Goal: Information Seeking & Learning: Learn about a topic

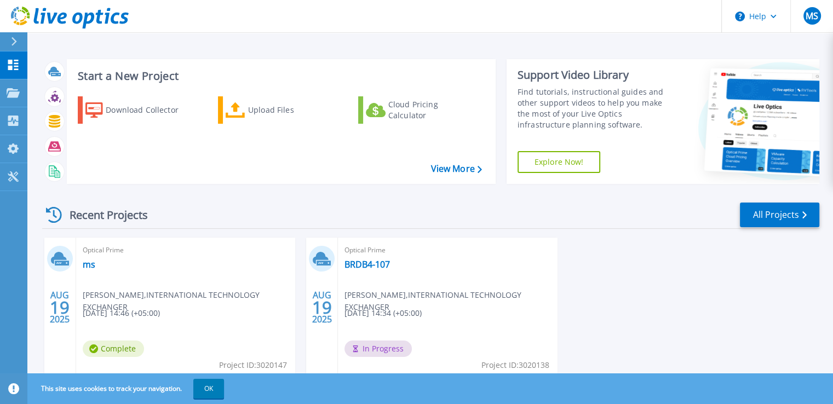
scroll to position [39, 0]
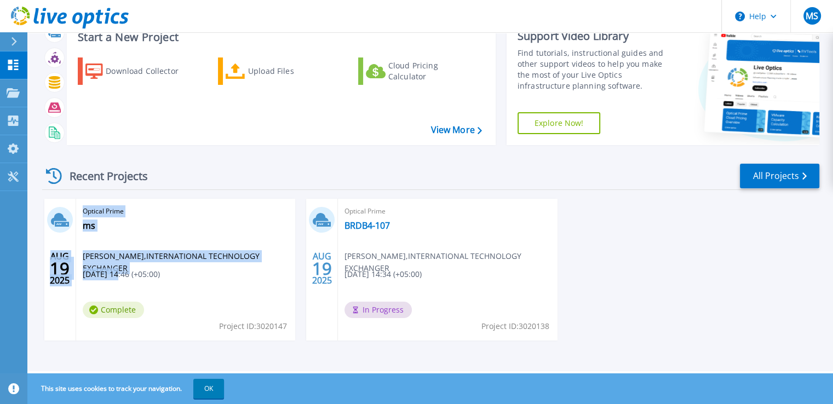
drag, startPoint x: 67, startPoint y: 223, endPoint x: 119, endPoint y: 279, distance: 75.9
click at [119, 279] on div "AUG 19 2025 Optical Prime ms Mubashir Siddiqui , INTERNATIONAL TECHNOLOGY EXCHA…" at bounding box center [169, 270] width 251 height 142
click at [119, 279] on span "[DATE] 14:46 (+05:00)" at bounding box center [121, 274] width 77 height 12
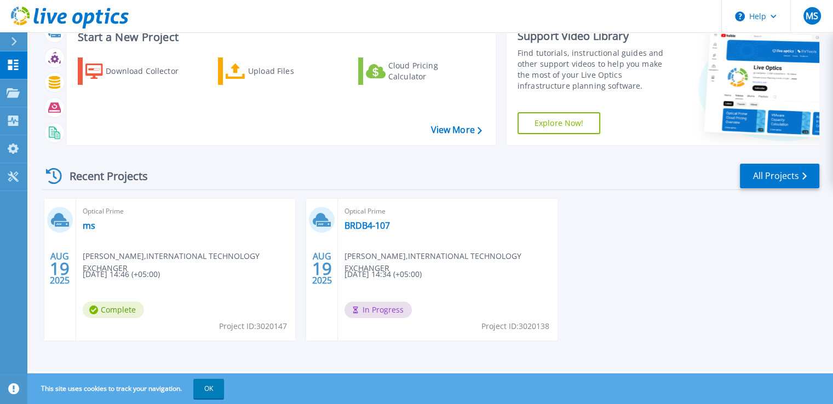
click at [110, 307] on span "Complete" at bounding box center [113, 310] width 61 height 16
click at [18, 90] on icon at bounding box center [13, 92] width 13 height 9
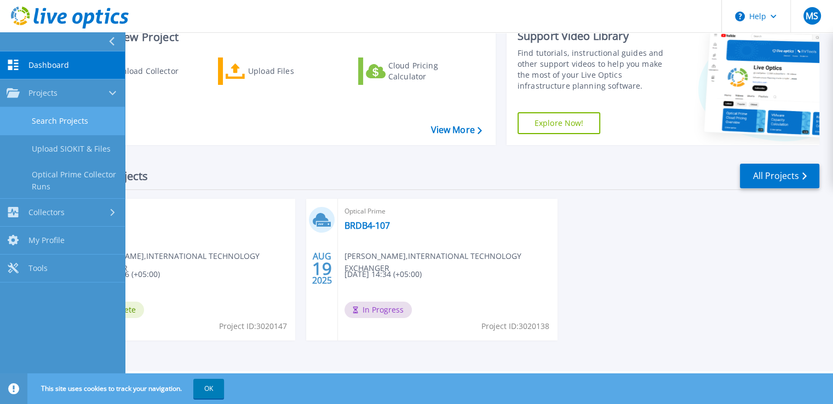
click at [78, 124] on link "Search Projects" at bounding box center [62, 121] width 125 height 28
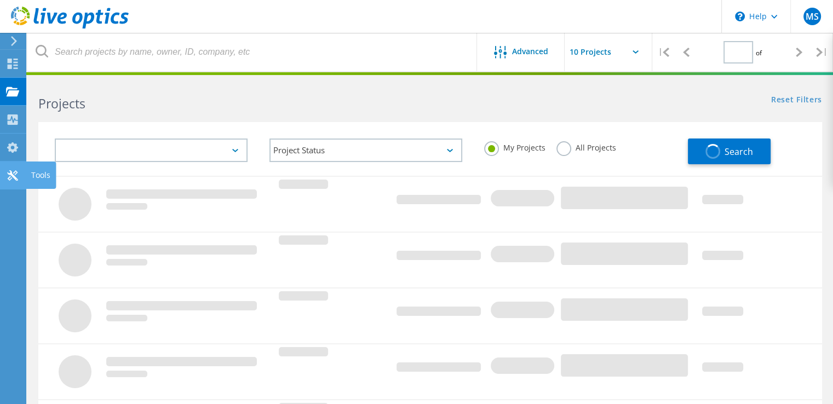
type input "1"
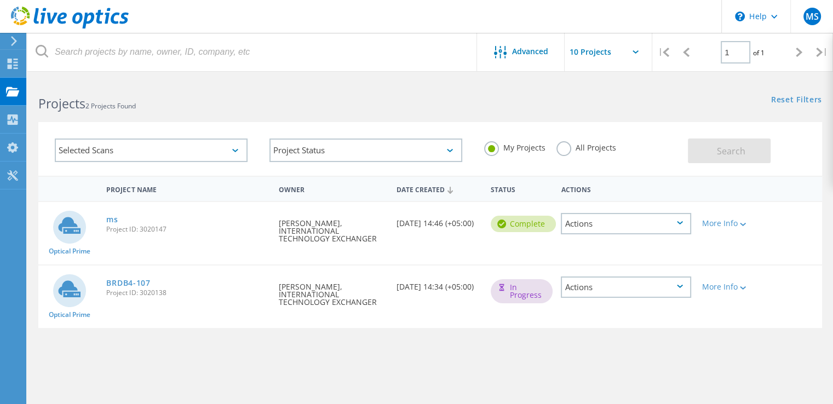
click at [689, 224] on div "Actions" at bounding box center [626, 223] width 130 height 21
click at [744, 224] on icon at bounding box center [743, 224] width 6 height 3
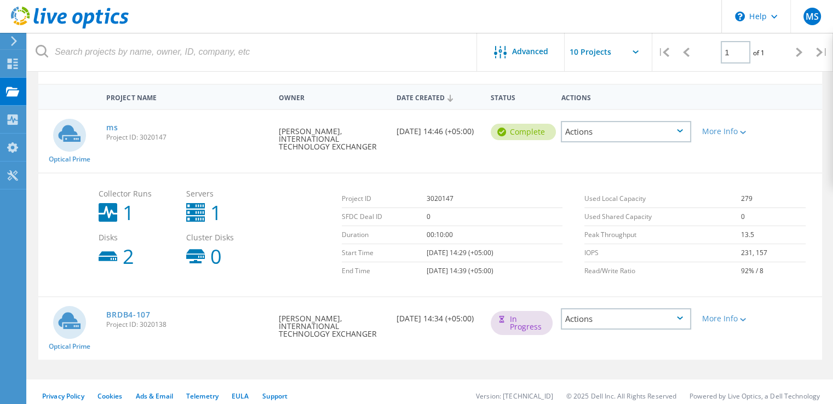
scroll to position [100, 0]
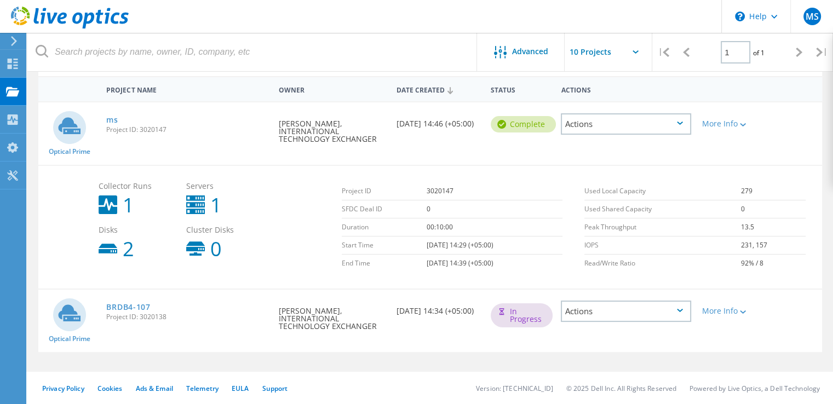
click at [685, 309] on div "Actions" at bounding box center [626, 311] width 130 height 21
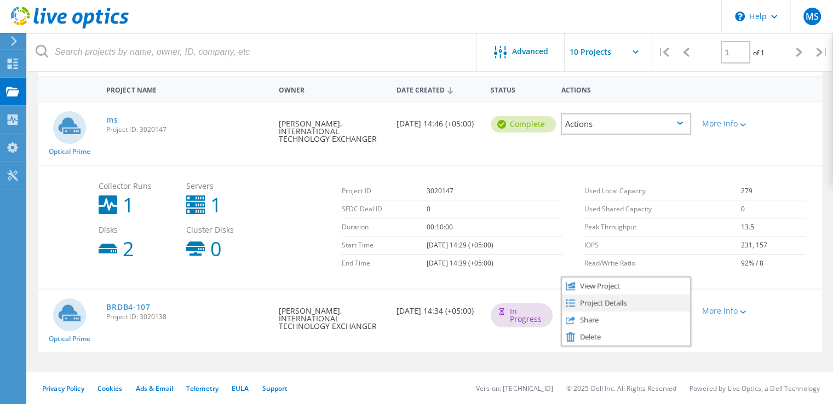
click at [632, 301] on div "Project Details" at bounding box center [626, 303] width 128 height 17
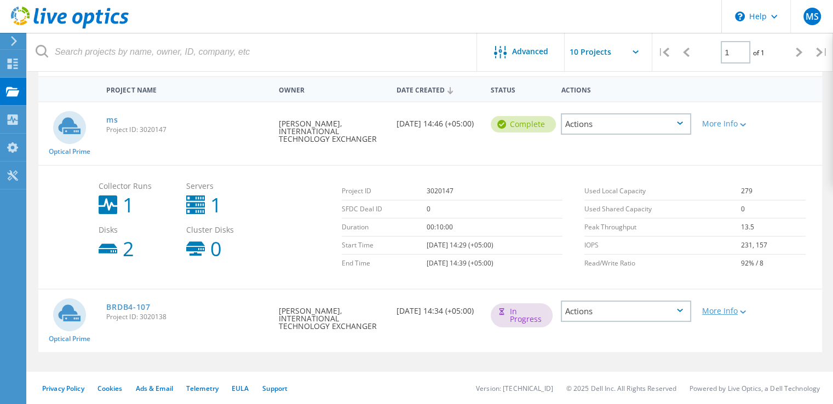
click at [737, 312] on div "More Info" at bounding box center [727, 311] width 51 height 8
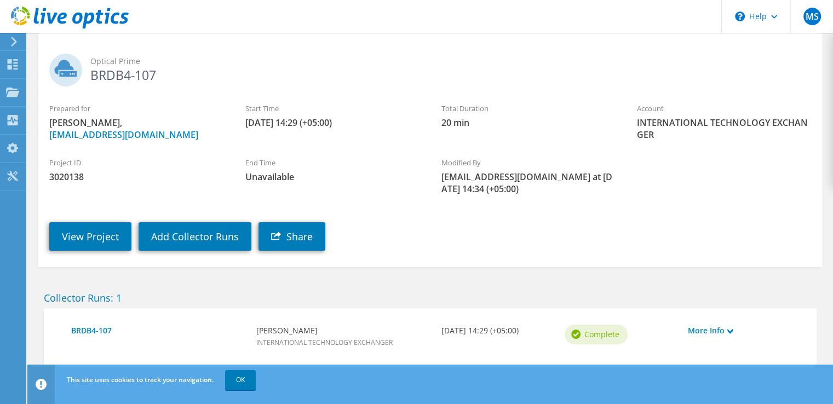
scroll to position [80, 0]
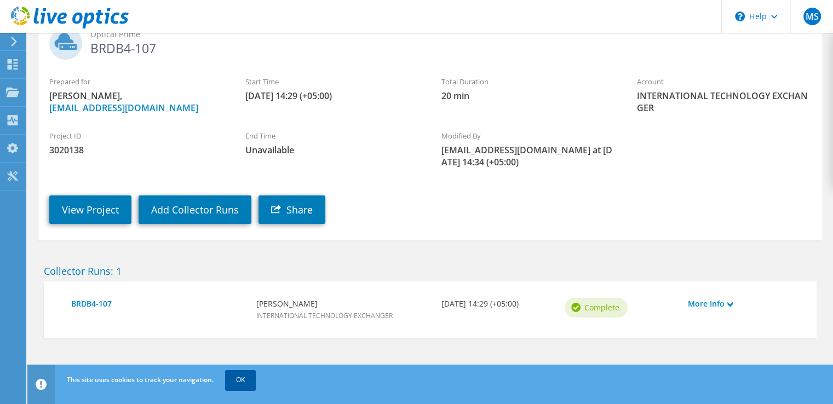
click at [249, 378] on link "OK" at bounding box center [240, 380] width 31 height 20
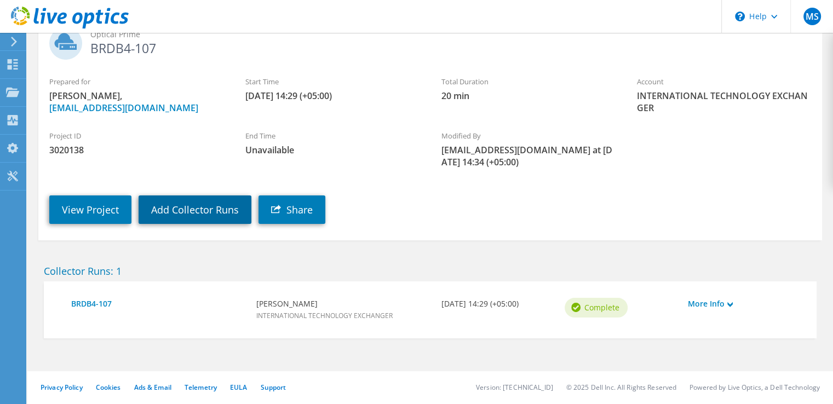
click at [188, 218] on link "Add Collector Runs" at bounding box center [195, 209] width 113 height 28
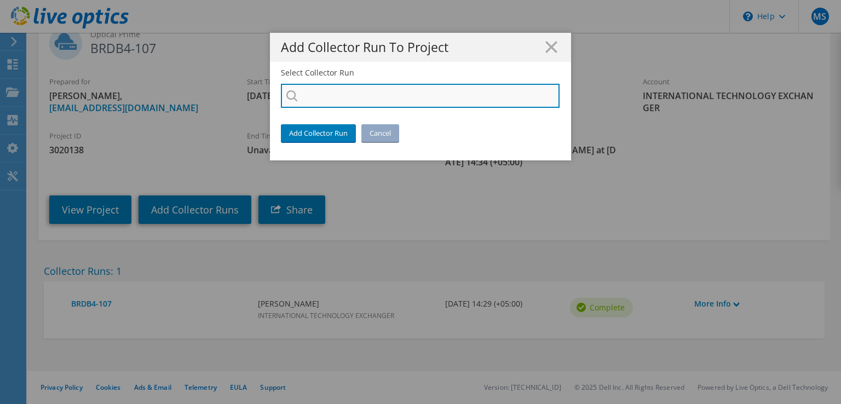
click at [348, 103] on input "Select Collector Run" at bounding box center [420, 96] width 279 height 24
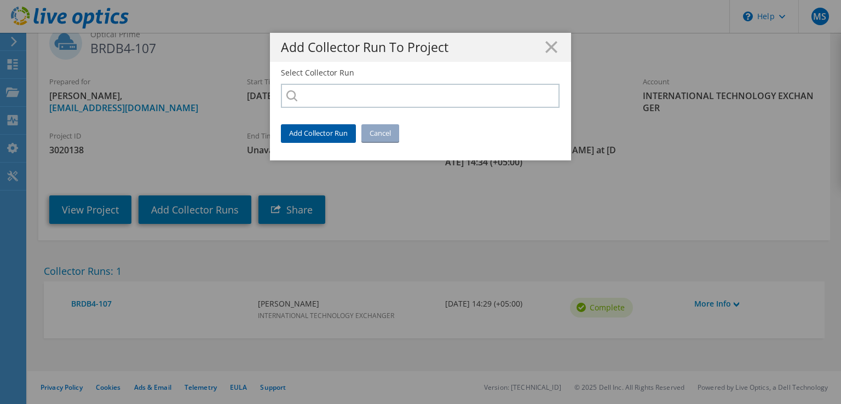
click at [318, 137] on link "Add Collector Run" at bounding box center [318, 133] width 75 height 18
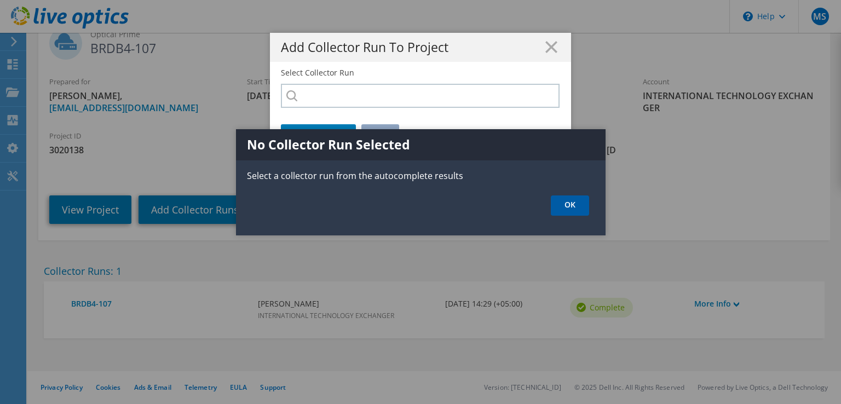
click at [574, 201] on link "OK" at bounding box center [570, 205] width 38 height 20
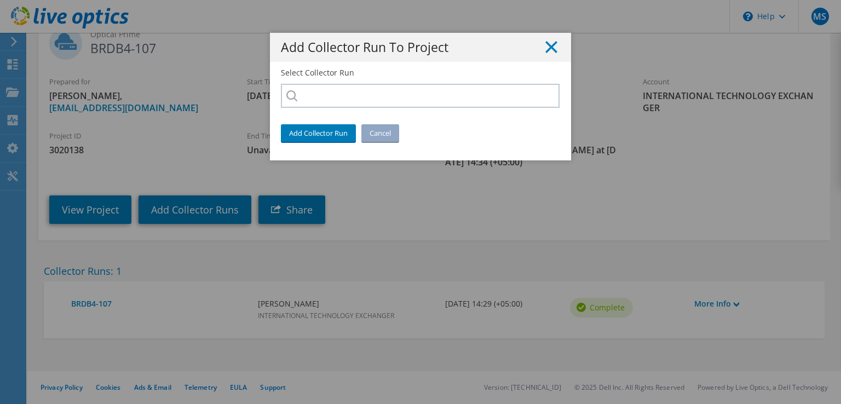
click at [548, 47] on line at bounding box center [551, 47] width 11 height 11
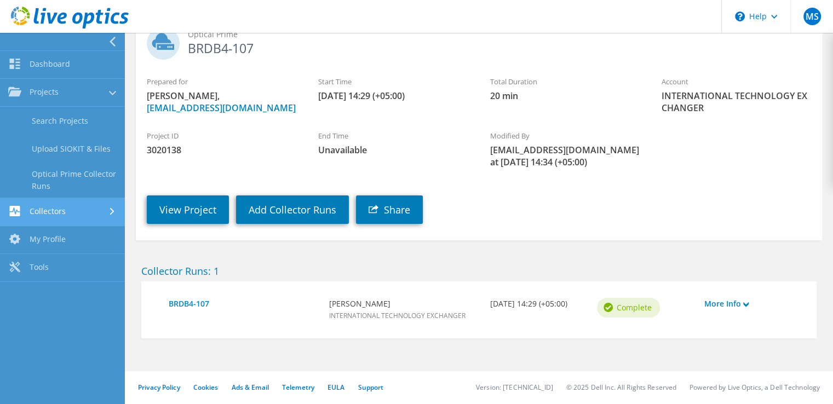
click at [42, 211] on link "Collectors" at bounding box center [62, 212] width 125 height 28
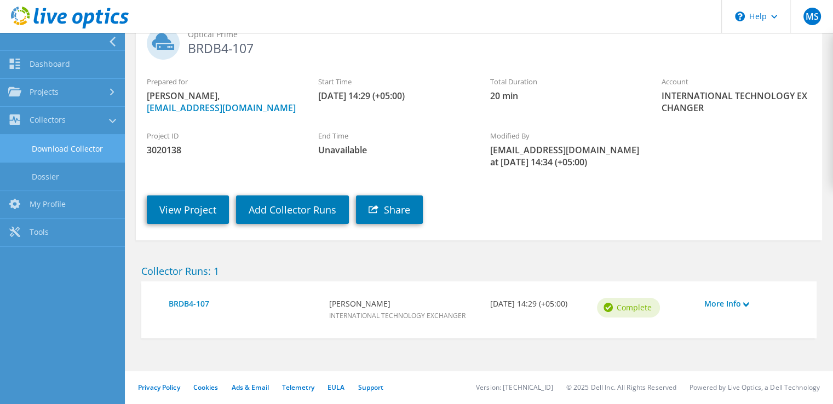
click at [59, 152] on link "Download Collector" at bounding box center [62, 149] width 125 height 28
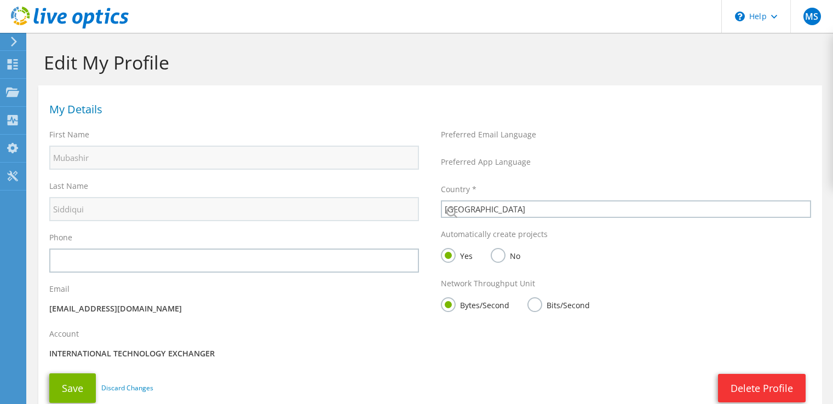
select select "172"
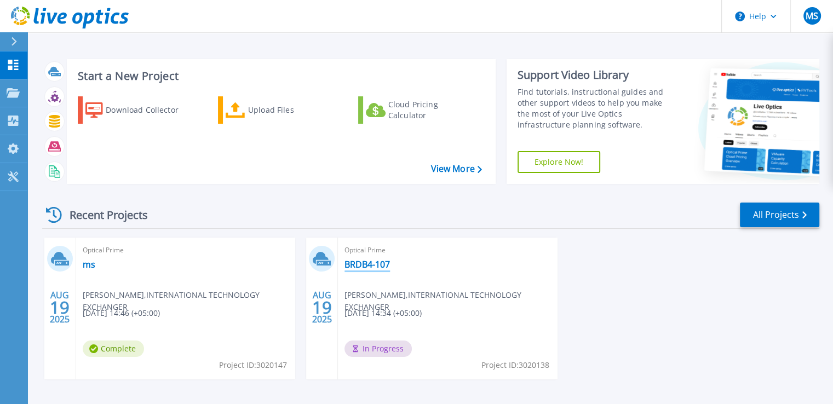
click at [368, 261] on link "BRDB4-107" at bounding box center [366, 264] width 45 height 11
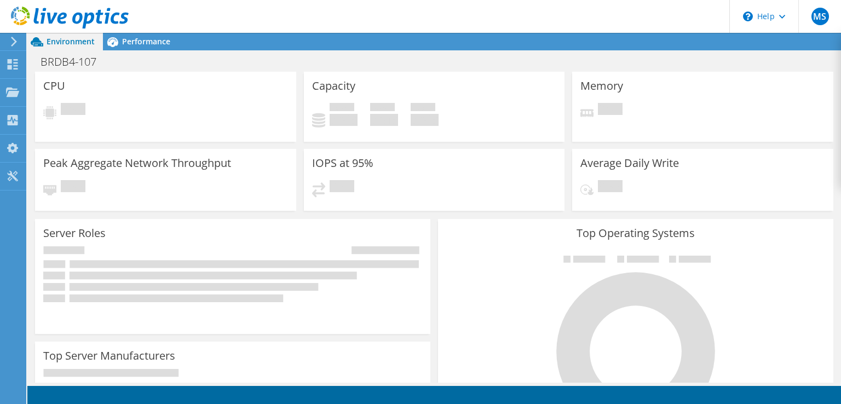
click at [368, 261] on rect at bounding box center [245, 264] width 351 height 8
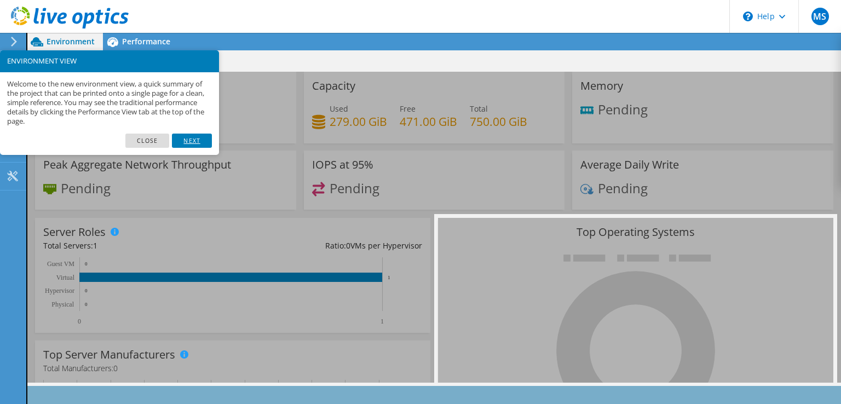
click at [180, 143] on link "Next" at bounding box center [191, 141] width 39 height 14
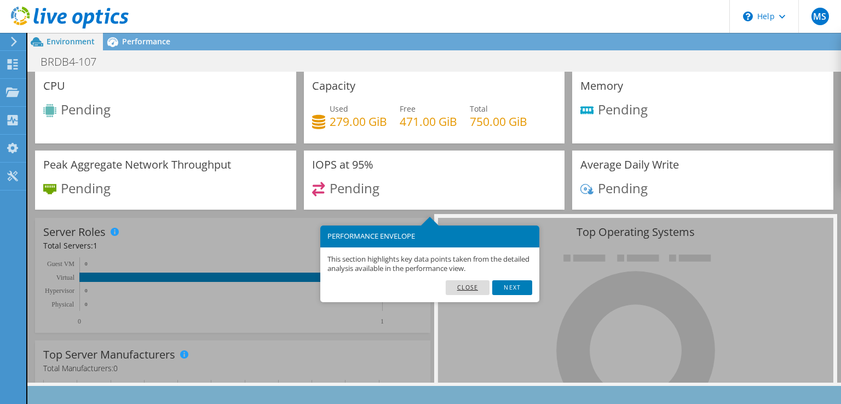
click at [463, 289] on link "Close" at bounding box center [468, 287] width 44 height 14
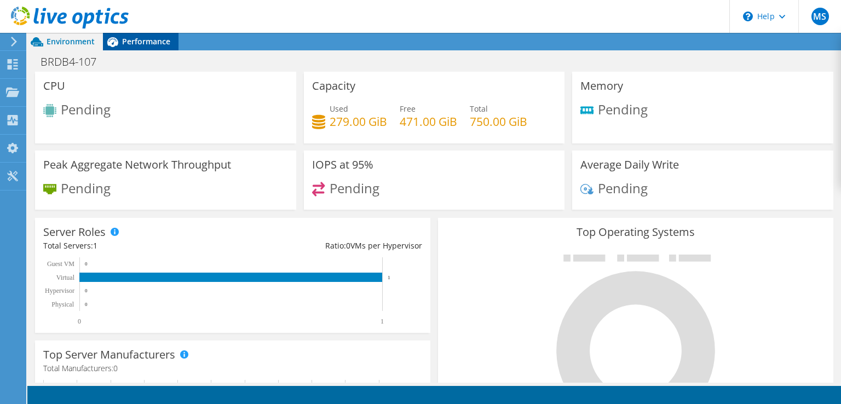
click at [133, 50] on div "Performance" at bounding box center [141, 42] width 76 height 18
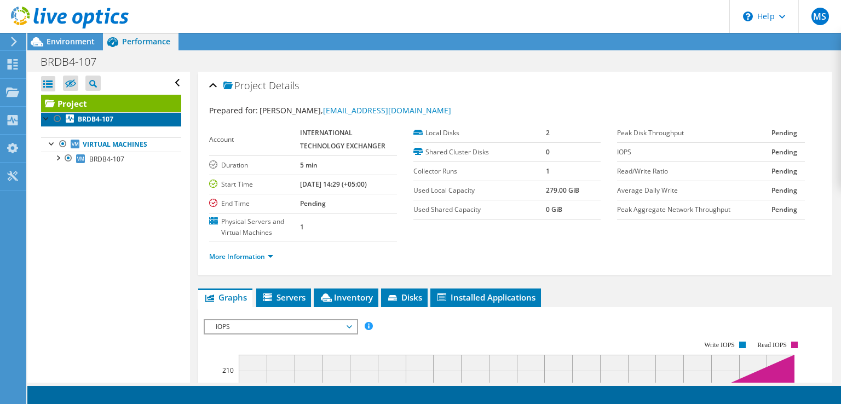
click at [96, 117] on b "BRDB4-107" at bounding box center [96, 118] width 36 height 9
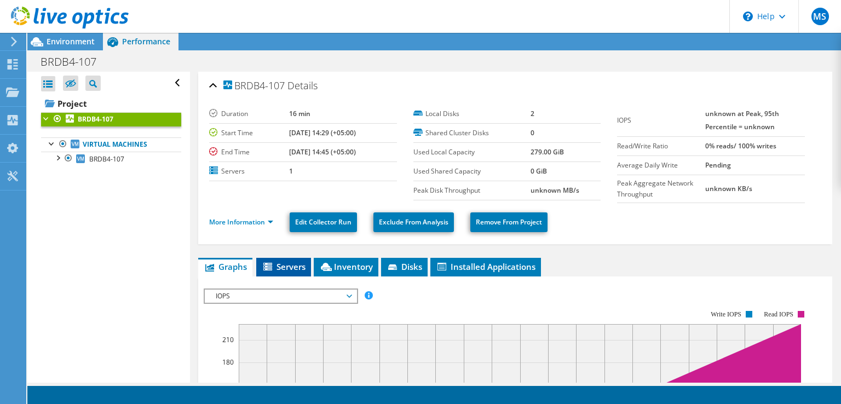
click at [269, 263] on icon at bounding box center [267, 267] width 9 height 8
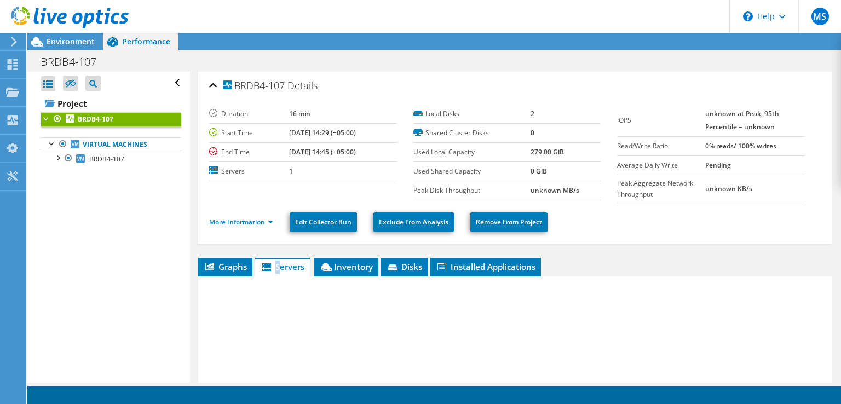
click at [269, 263] on icon at bounding box center [266, 267] width 9 height 8
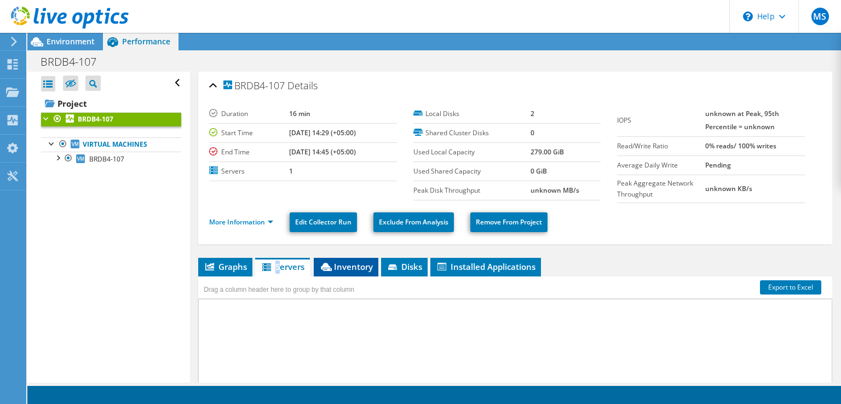
click at [332, 268] on icon at bounding box center [326, 267] width 11 height 8
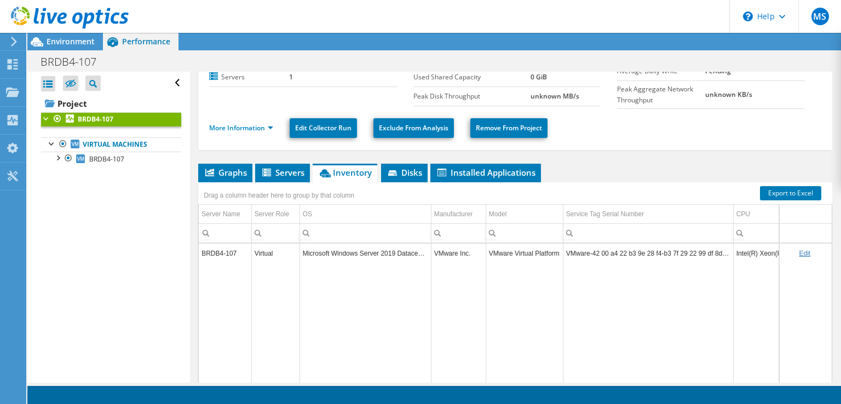
scroll to position [166, 0]
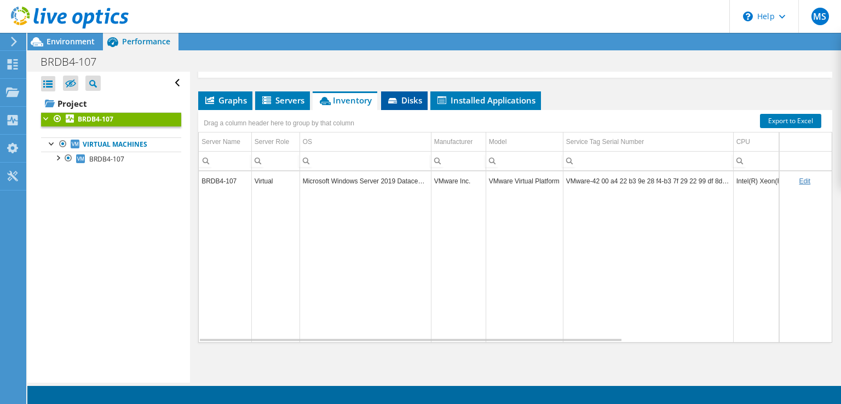
click at [413, 101] on span "Disks" at bounding box center [405, 100] width 36 height 11
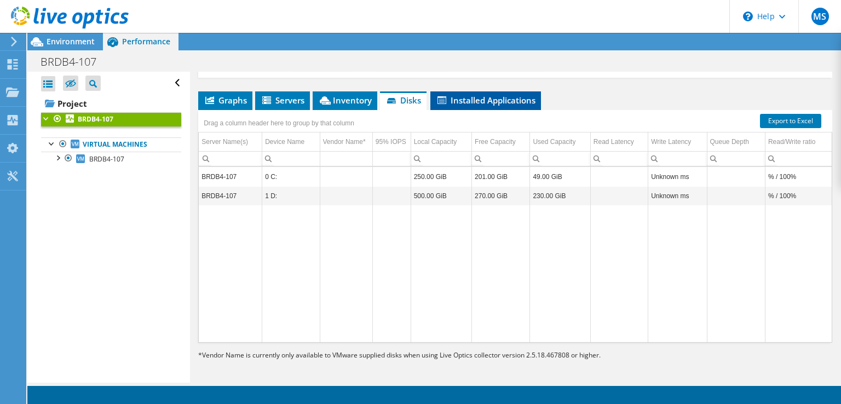
click at [471, 100] on span "Installed Applications" at bounding box center [486, 100] width 100 height 11
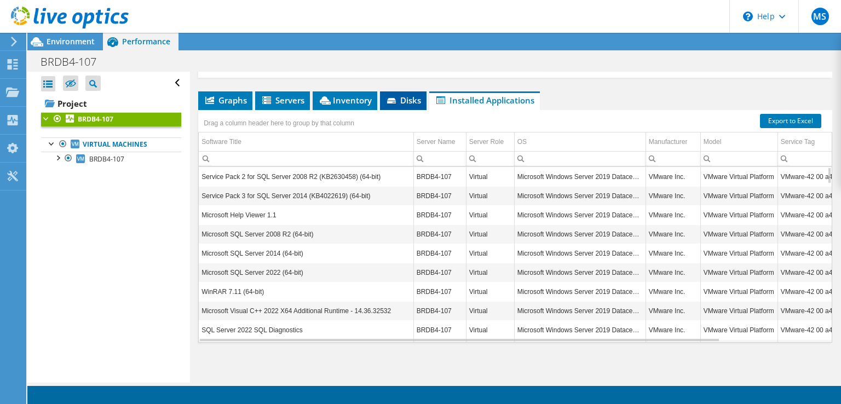
click at [393, 98] on icon at bounding box center [391, 100] width 9 height 5
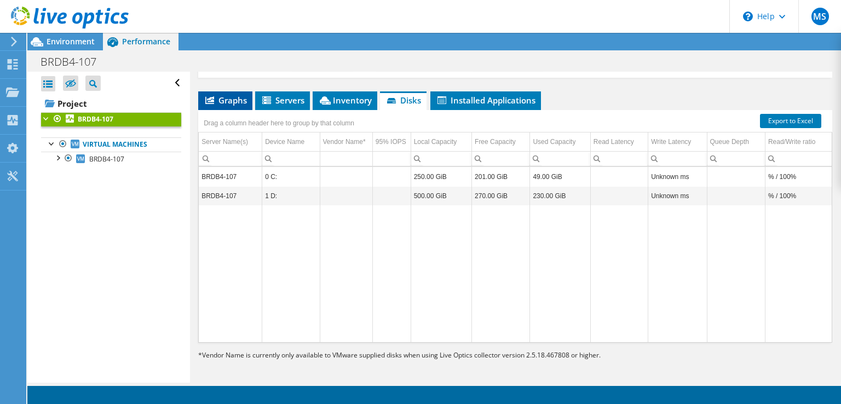
click at [239, 98] on span "Graphs" at bounding box center [225, 100] width 43 height 11
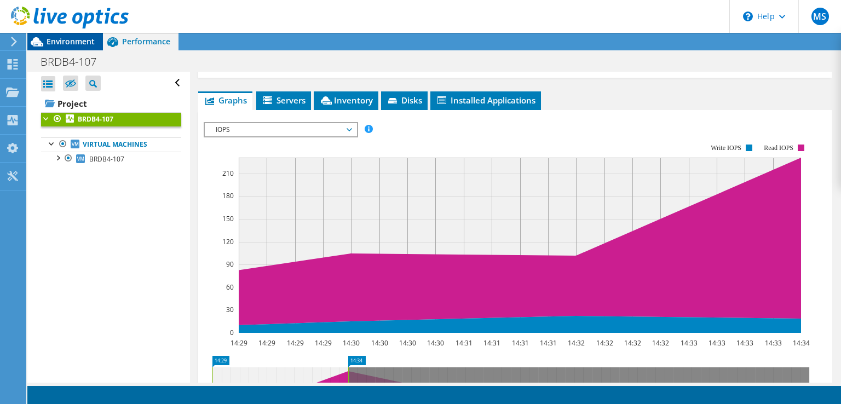
click at [75, 42] on span "Environment" at bounding box center [71, 41] width 48 height 10
